Goal: Task Accomplishment & Management: Use online tool/utility

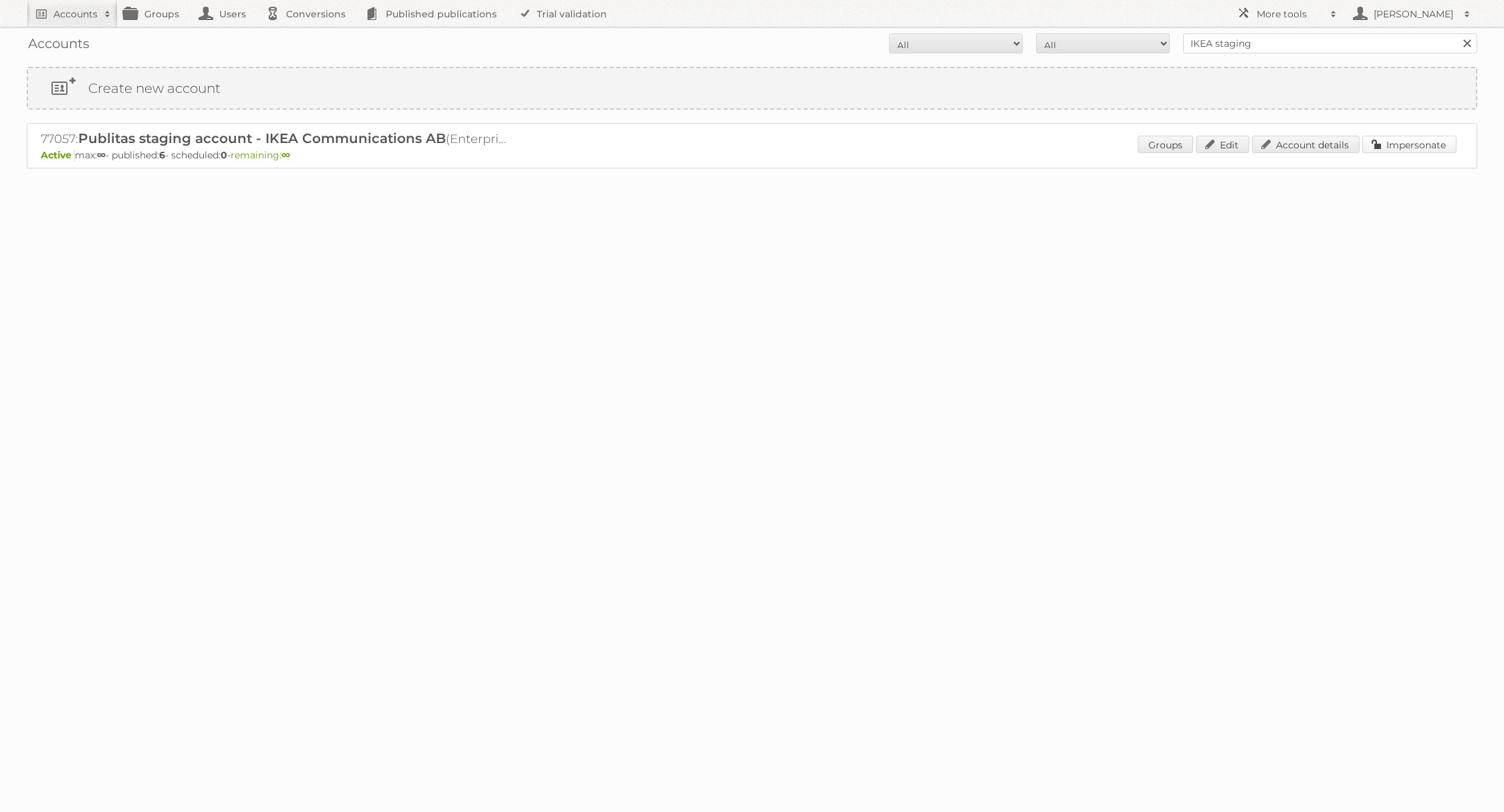
click at [1415, 134] on div "77057: Publitas staging account - IKEA Communications AB (Enterprise ∞) - TRIAL…" at bounding box center [752, 145] width 1451 height 46
click at [1365, 147] on link "Impersonate" at bounding box center [1409, 144] width 94 height 17
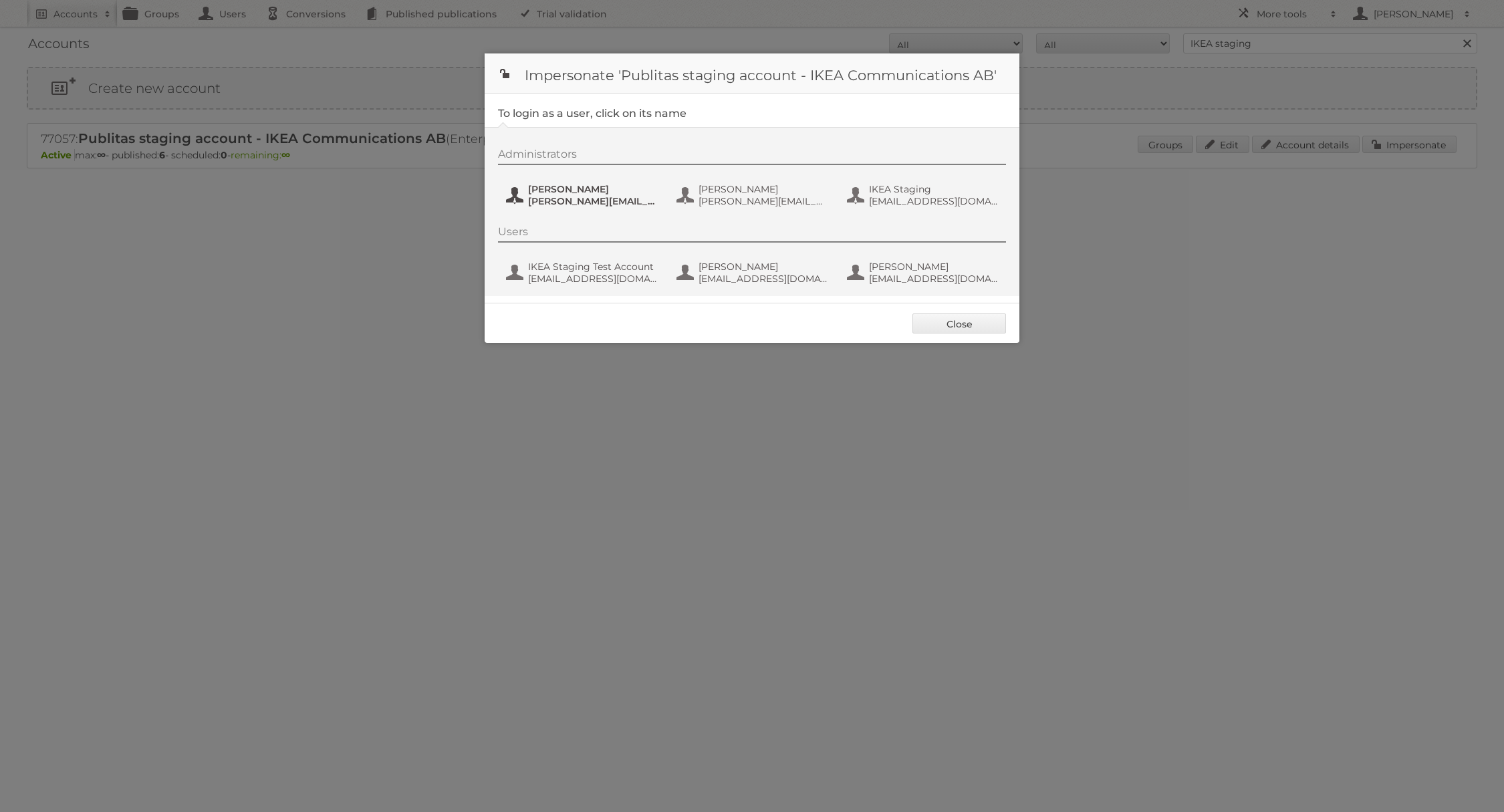
click at [586, 201] on span "[PERSON_NAME][EMAIL_ADDRESS][DOMAIN_NAME]" at bounding box center [593, 201] width 129 height 12
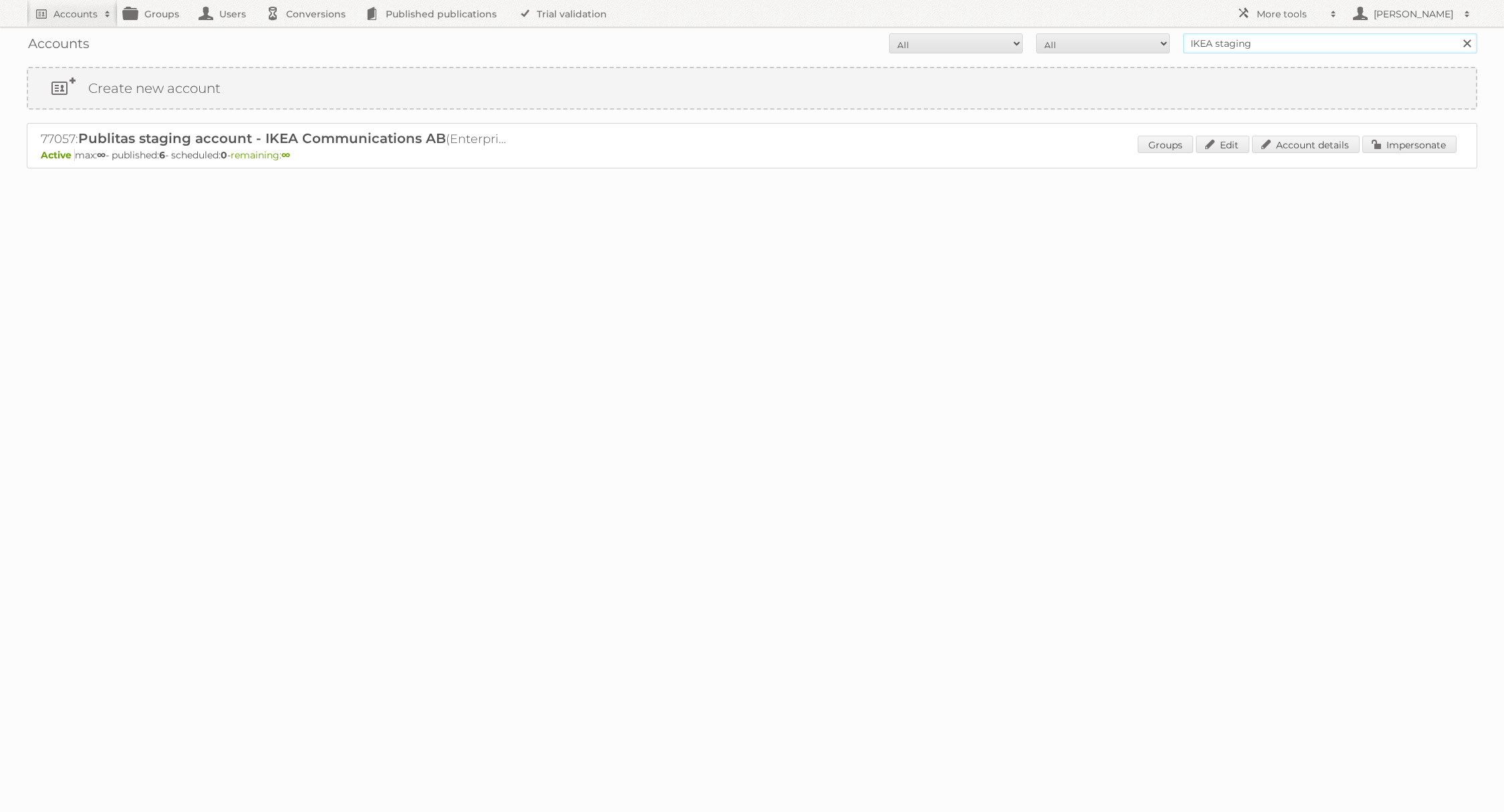
click at [1250, 47] on input "IKEA staging" at bounding box center [1330, 43] width 294 height 20
type input "IKEA"
click at [1456, 33] on input "Search" at bounding box center [1466, 43] width 20 height 20
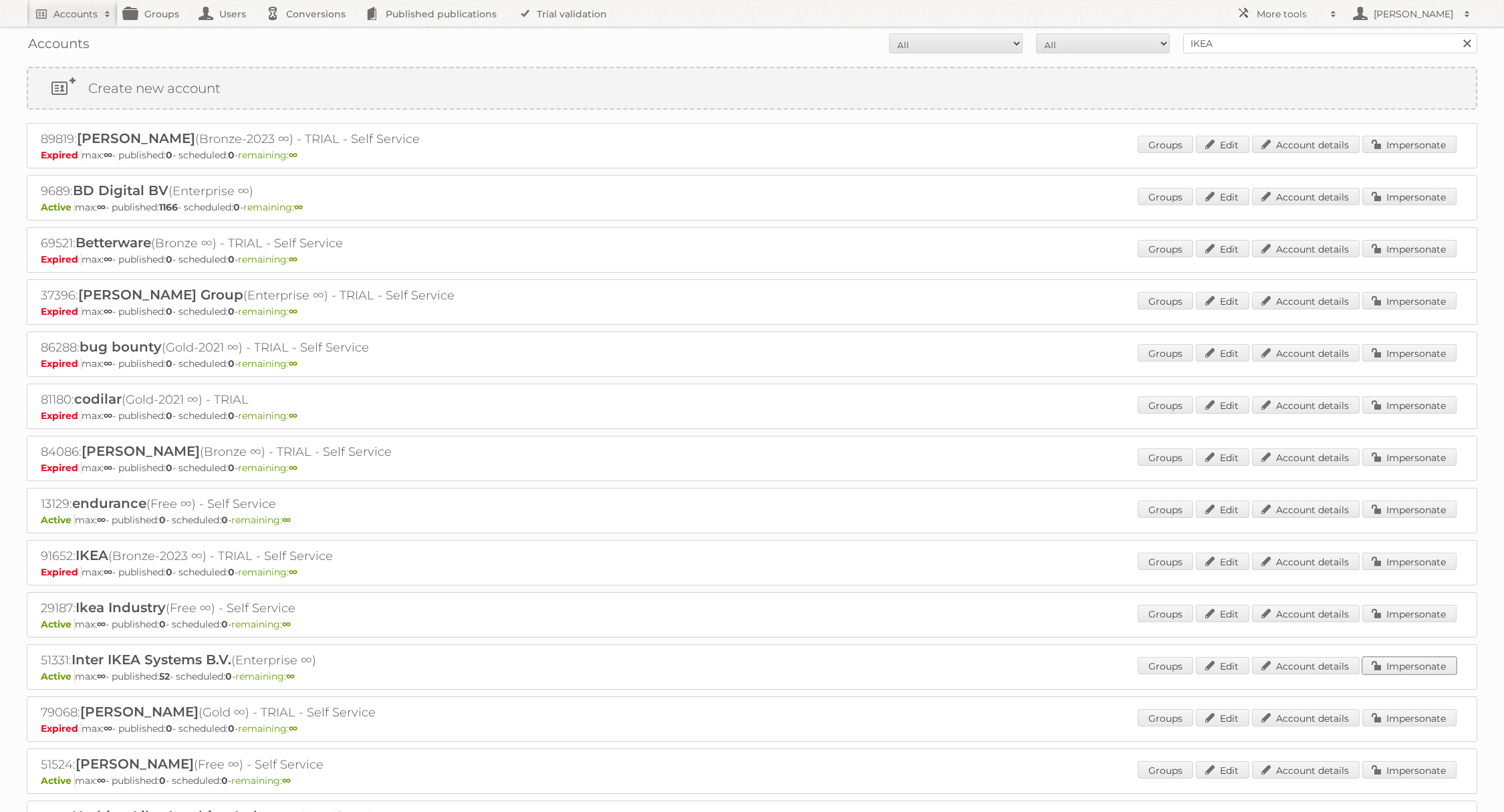
click at [1386, 661] on link "Impersonate" at bounding box center [1409, 665] width 94 height 17
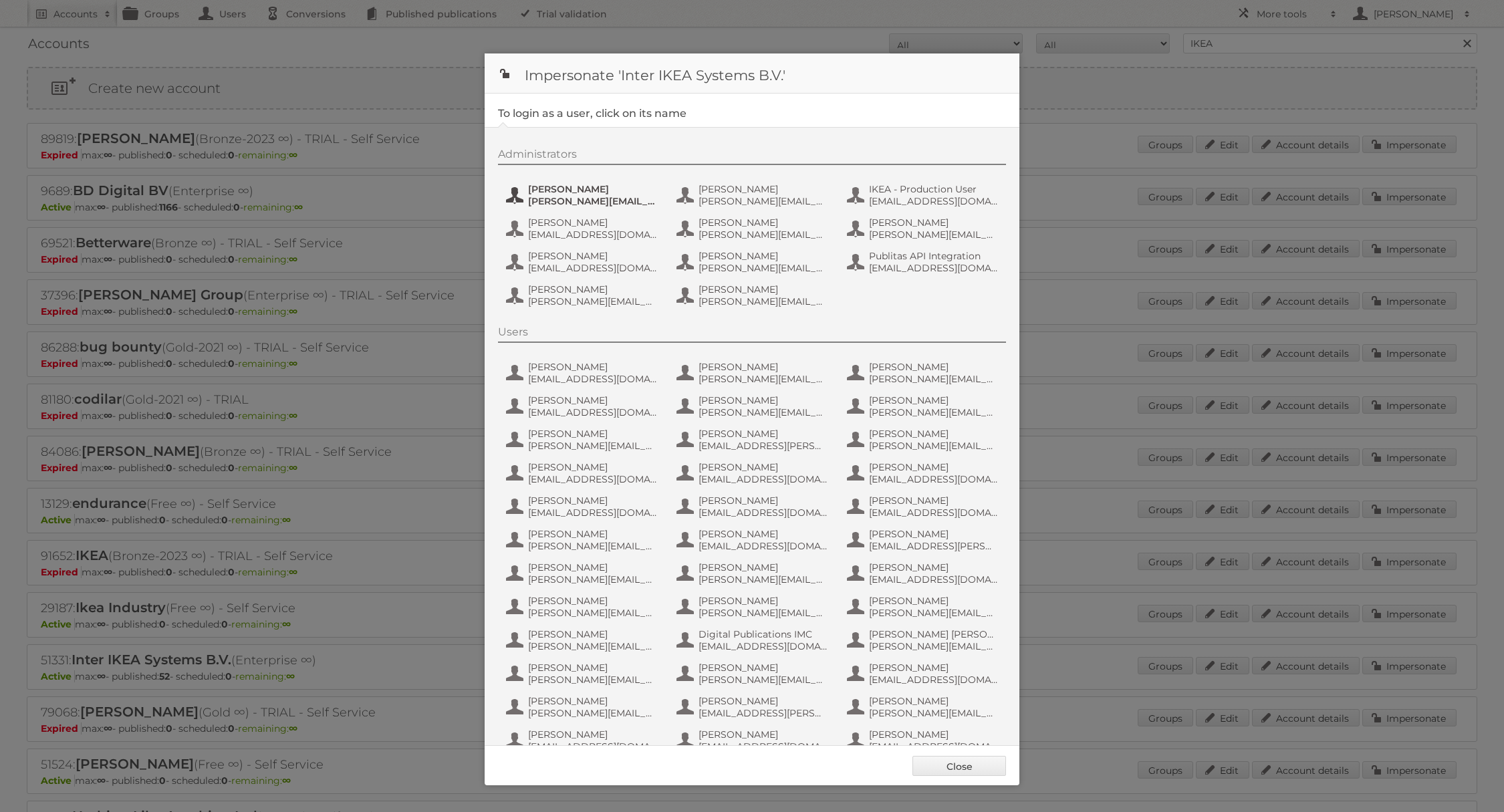
click at [564, 195] on span "andreas.olofsson@inter.ikea.com" at bounding box center [593, 201] width 129 height 12
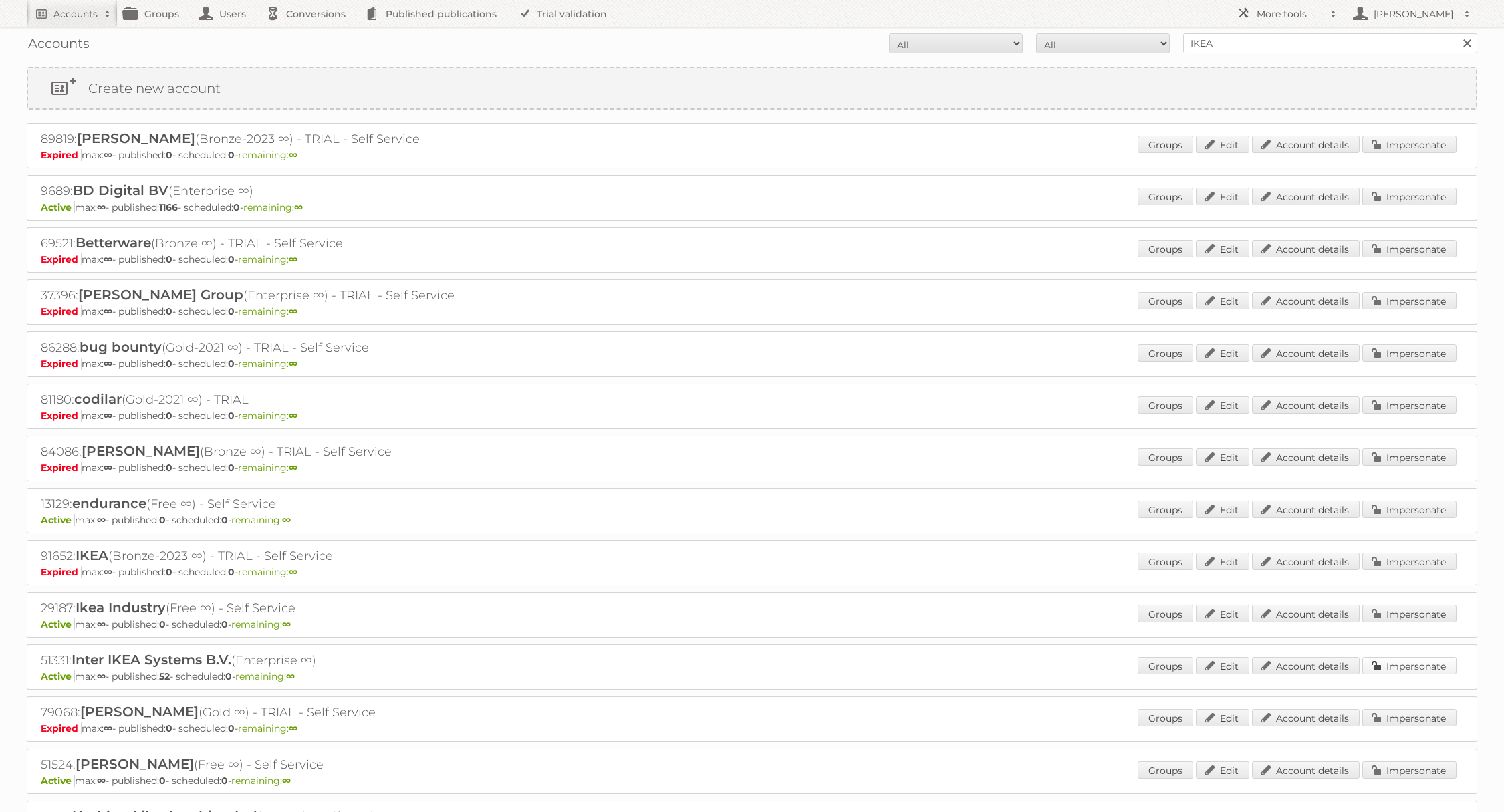
click at [1414, 671] on link "Impersonate" at bounding box center [1409, 665] width 94 height 17
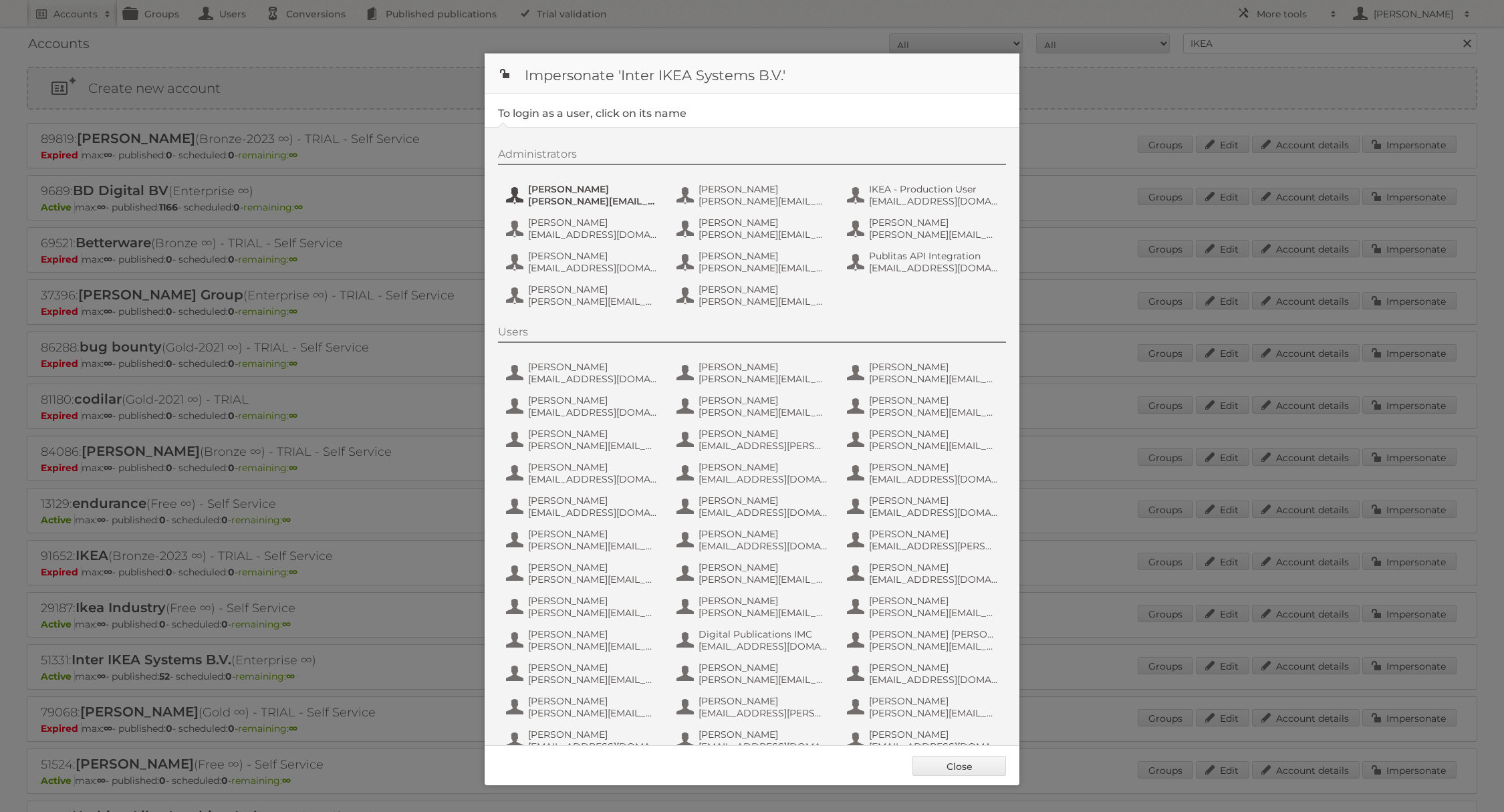
click at [551, 208] on button "Andreas Olofsson andreas.olofsson@inter.ikea.com" at bounding box center [583, 195] width 157 height 27
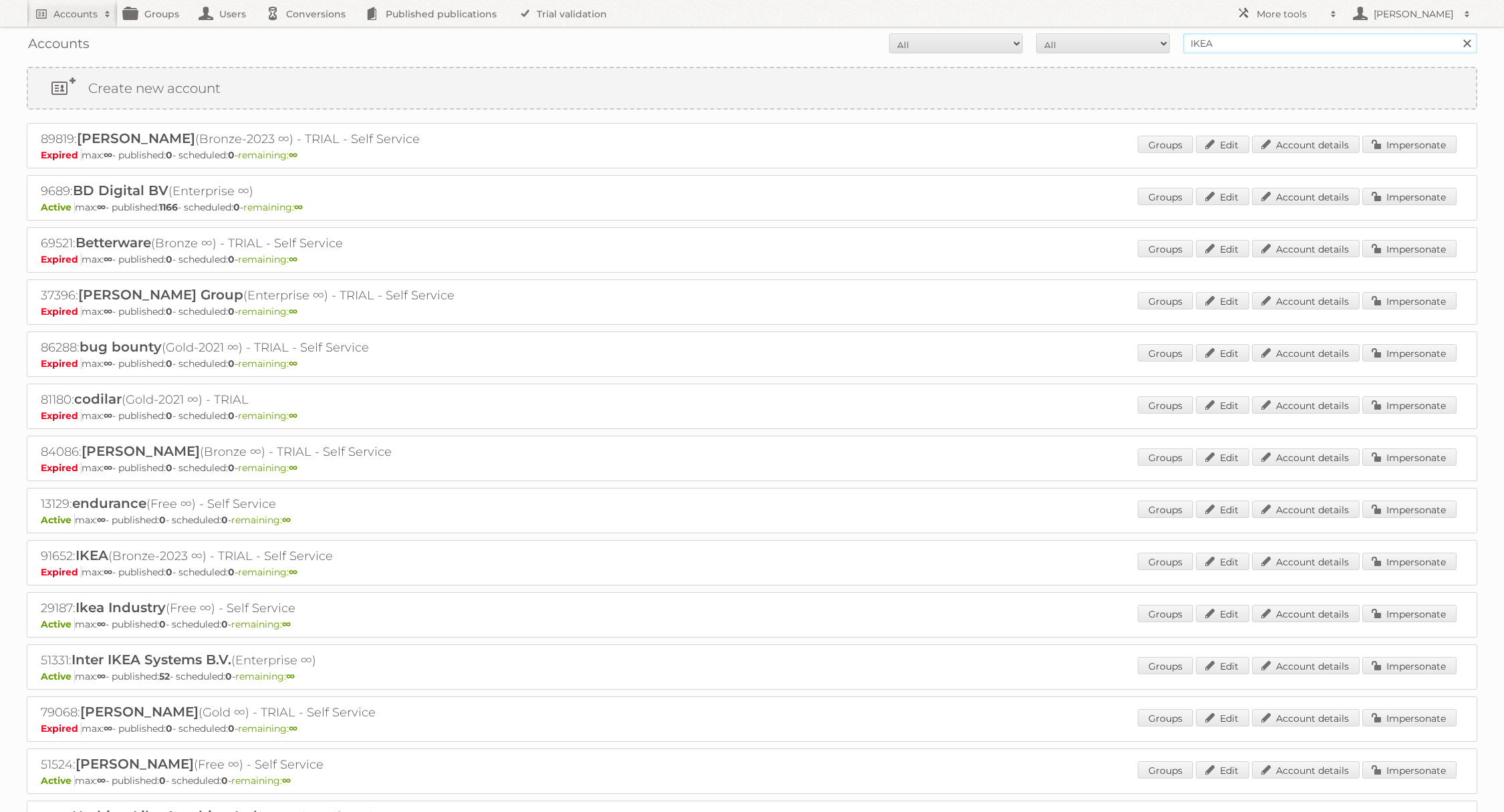
click at [1228, 49] on input "IKEA" at bounding box center [1330, 43] width 294 height 20
type input "prese"
type input "Action Service & Distributie B.V."
click at [1456, 33] on input "Search" at bounding box center [1466, 43] width 20 height 20
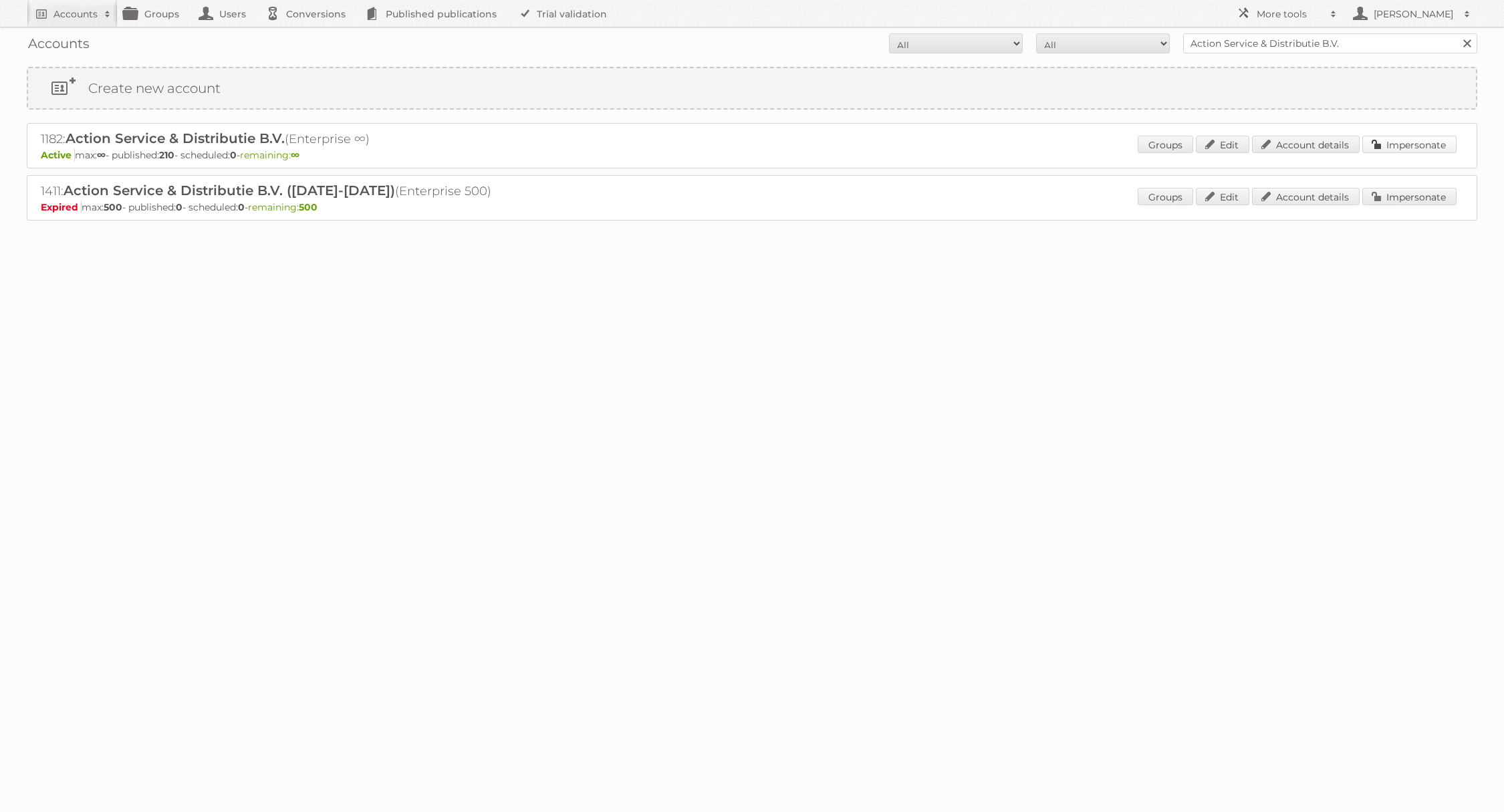
click at [1384, 146] on link "Impersonate" at bounding box center [1409, 144] width 94 height 17
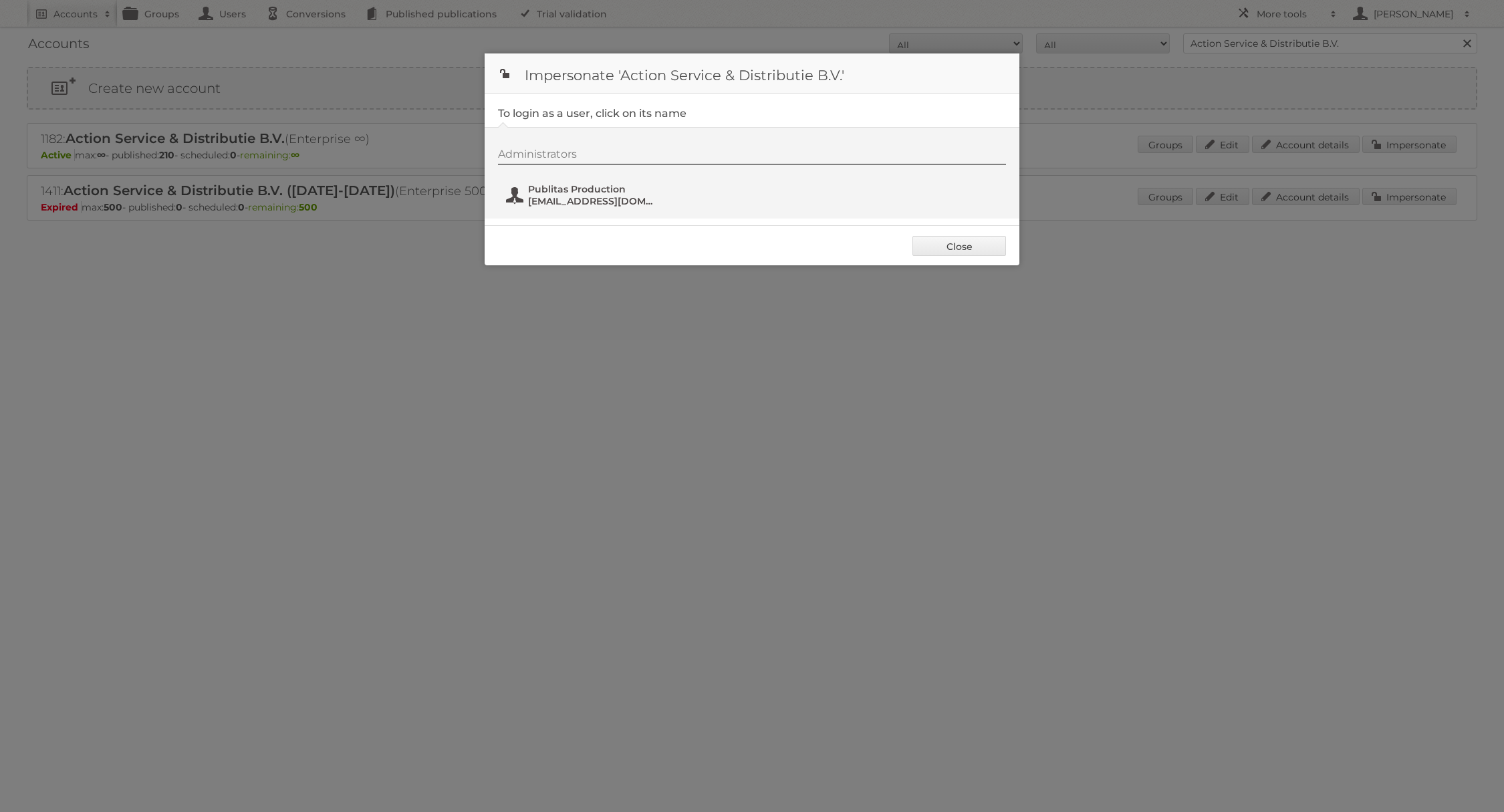
click at [590, 199] on span "fs+action@publitas.com" at bounding box center [593, 201] width 129 height 12
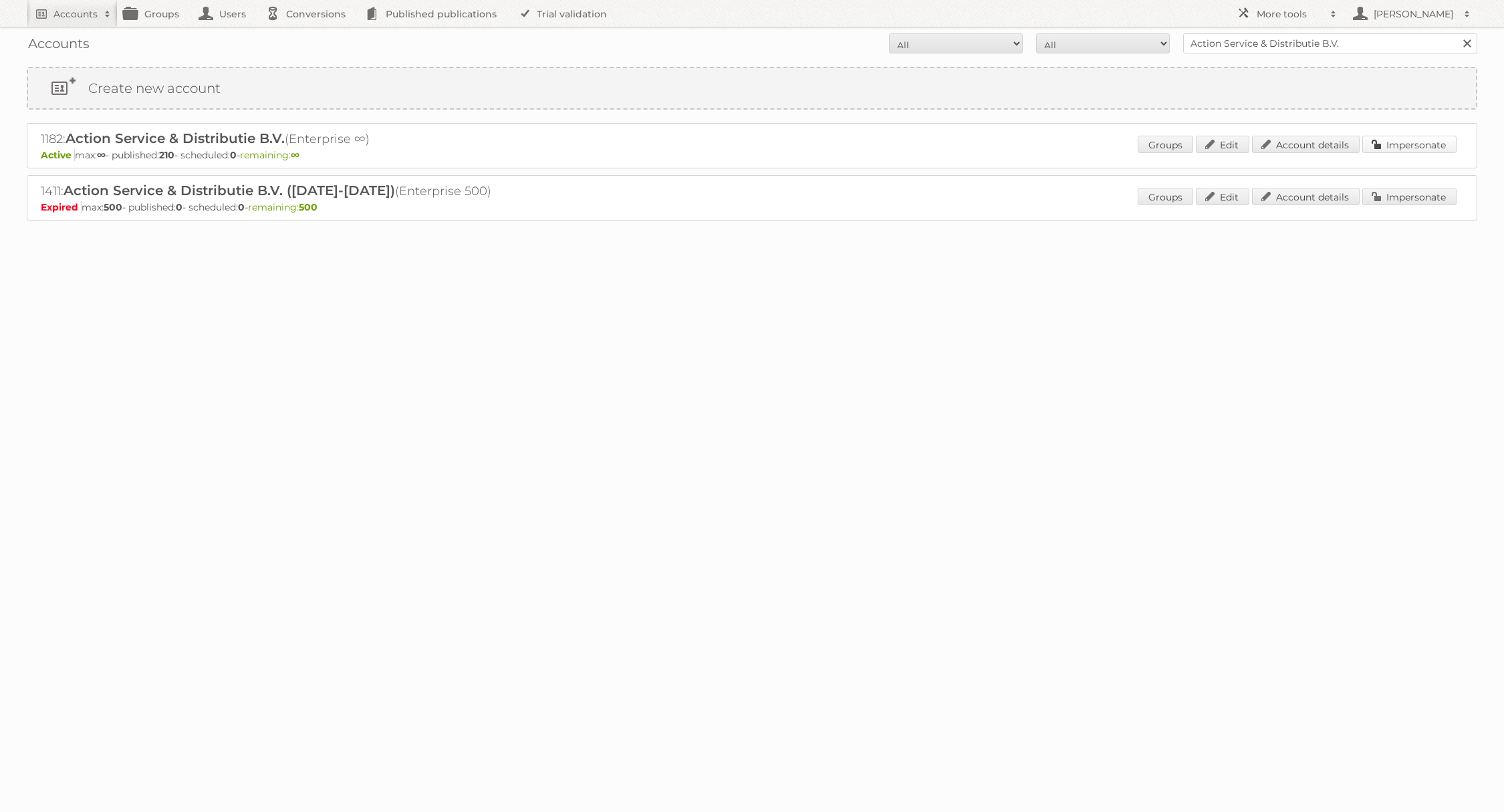
click at [1385, 143] on link "Impersonate" at bounding box center [1409, 144] width 94 height 17
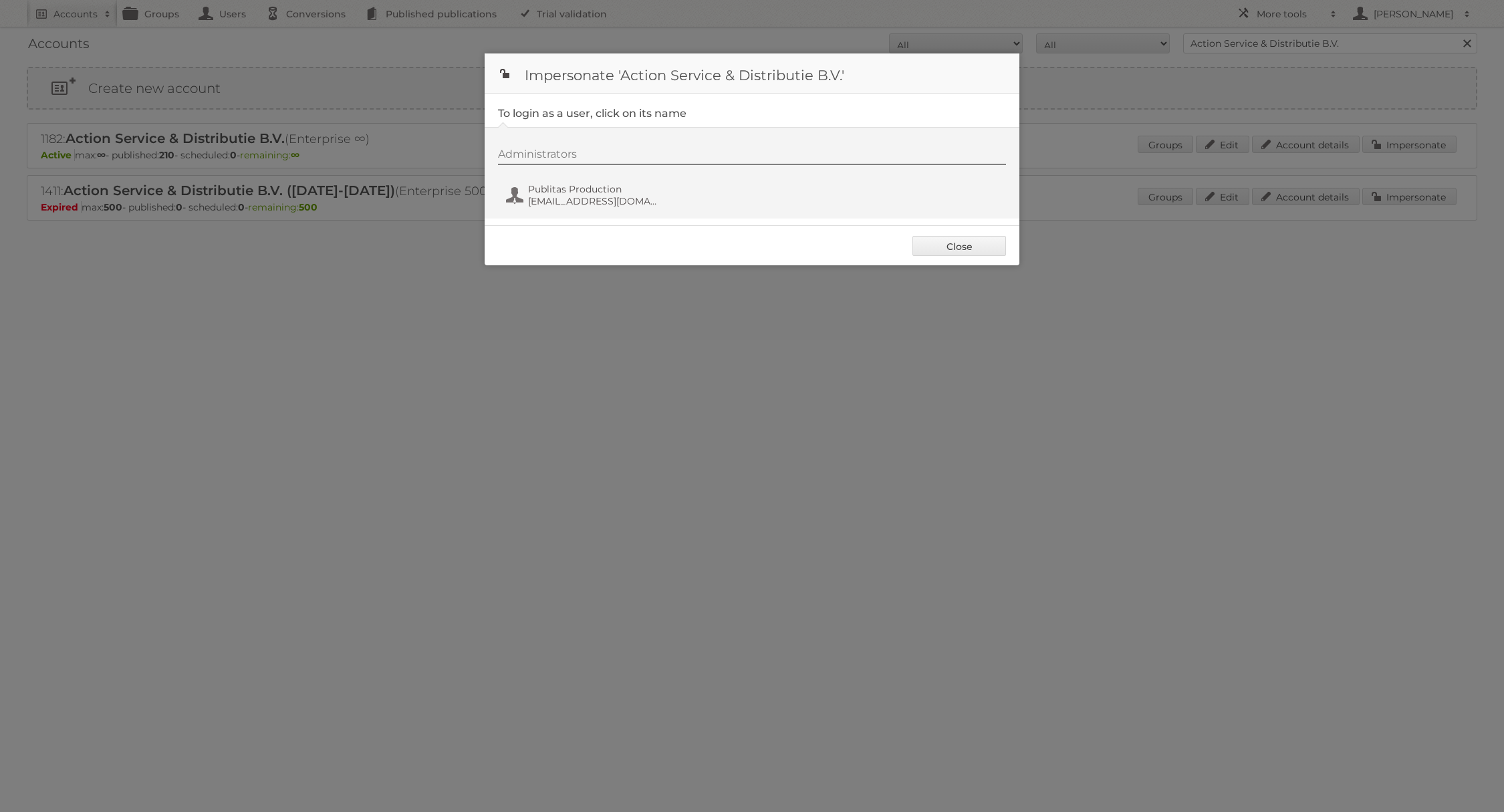
click at [617, 176] on div "Administrators Publitas Production fs+action@publitas.com" at bounding box center [758, 179] width 521 height 64
click at [615, 184] on span "Publitas Production" at bounding box center [593, 189] width 129 height 12
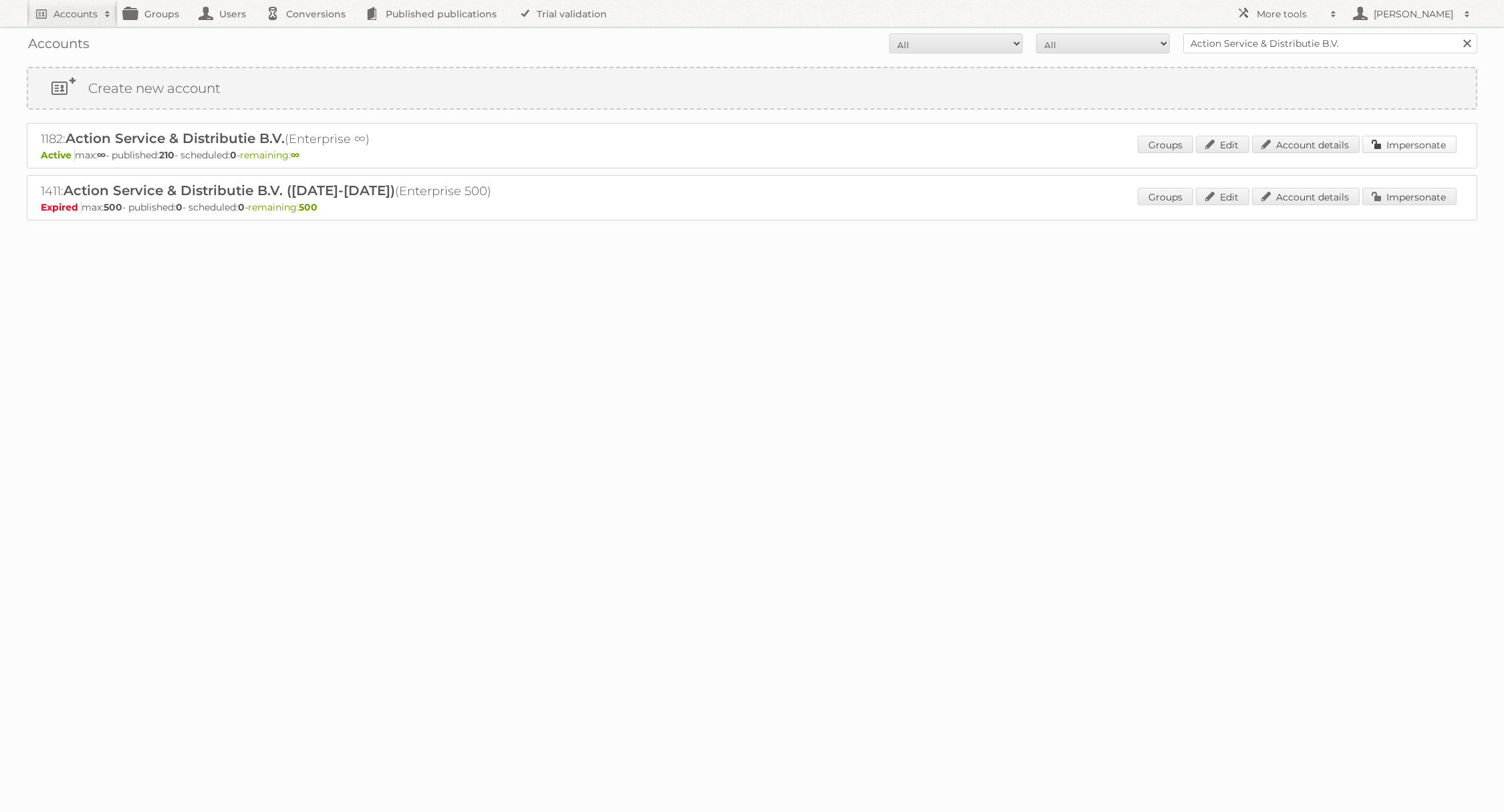
drag, startPoint x: 1379, startPoint y: 139, endPoint x: 1341, endPoint y: 135, distance: 38.2
click at [1379, 139] on link "Impersonate" at bounding box center [1409, 144] width 94 height 17
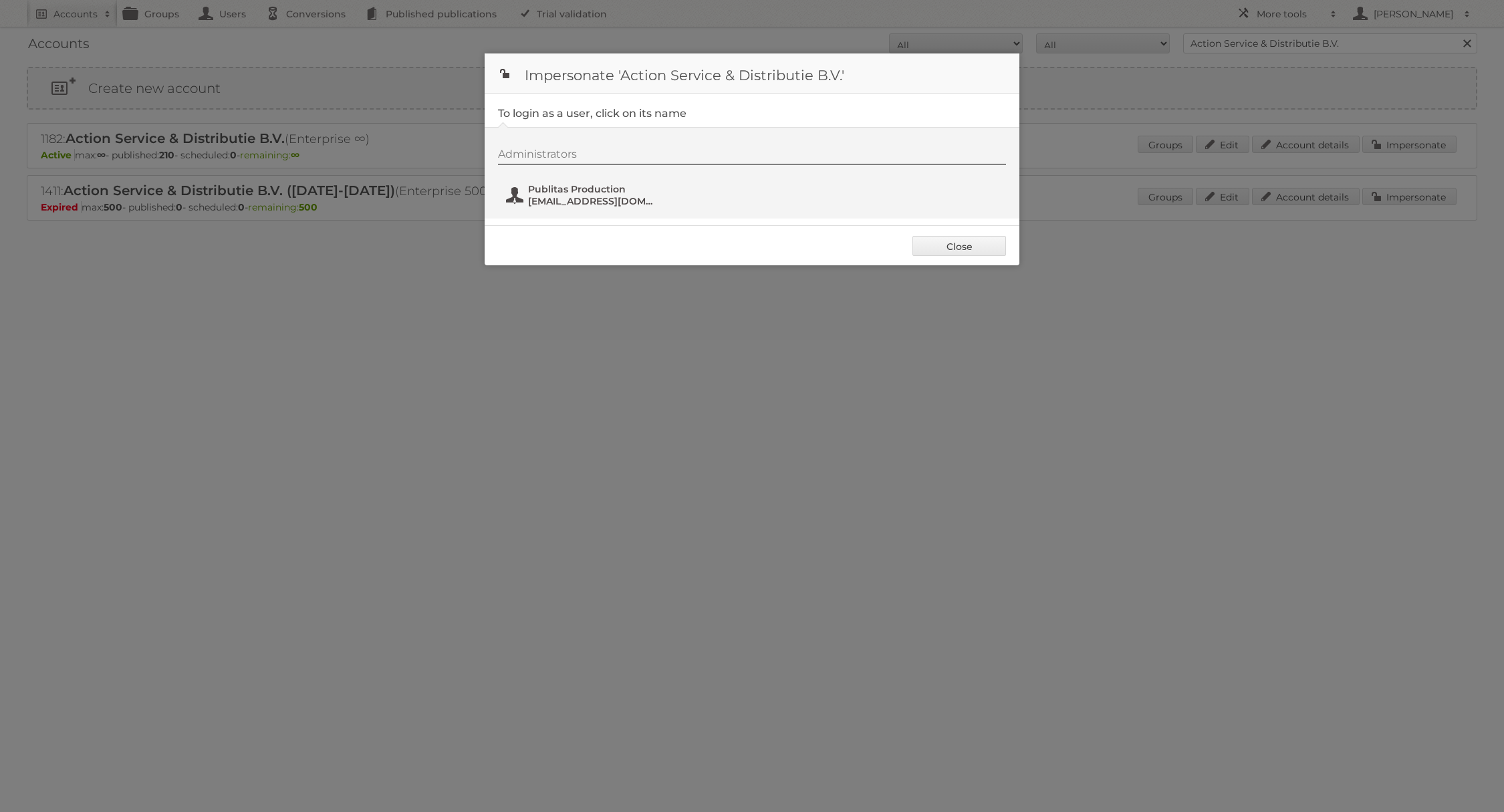
click at [602, 185] on span "Publitas Production" at bounding box center [593, 189] width 129 height 12
